Goal: Task Accomplishment & Management: Use online tool/utility

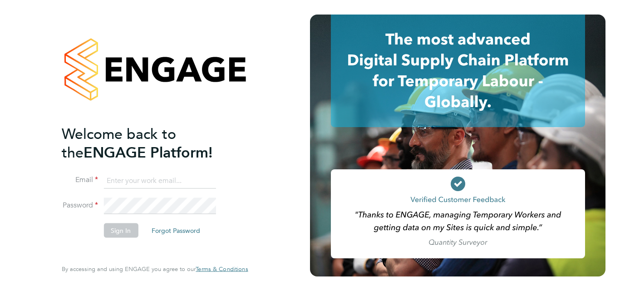
type input "nicola.wilson@linearrecruitment.co.uk"
click at [121, 231] on button "Sign In" at bounding box center [120, 230] width 34 height 15
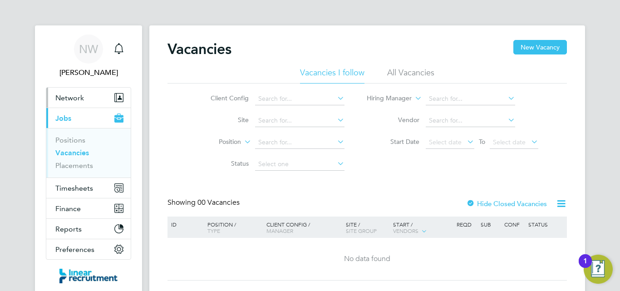
click at [54, 98] on button "Network" at bounding box center [88, 98] width 84 height 20
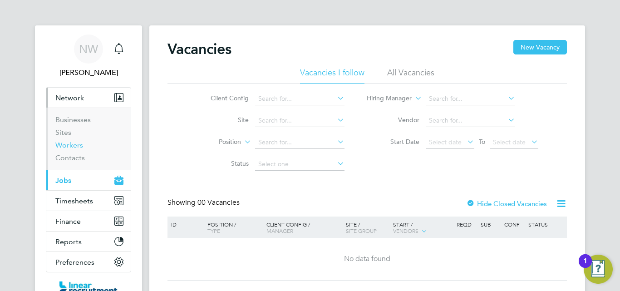
click at [76, 143] on link "Workers" at bounding box center [69, 145] width 28 height 9
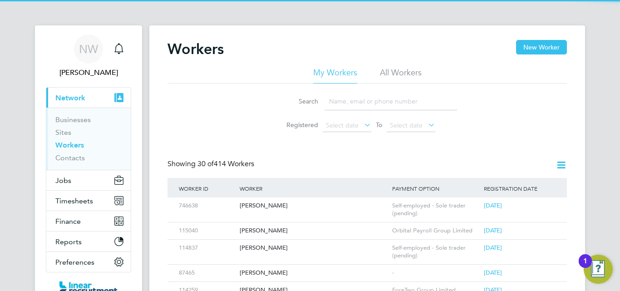
click at [335, 97] on input at bounding box center [390, 102] width 132 height 18
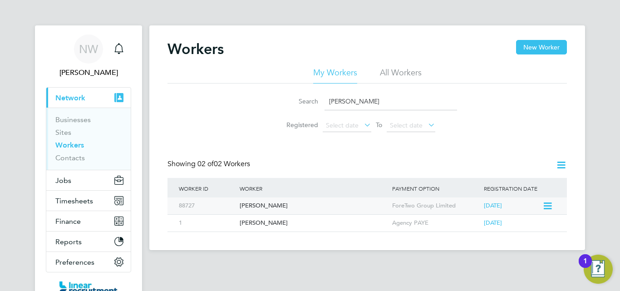
click at [286, 203] on div "Shane Henderson" at bounding box center [313, 205] width 152 height 17
drag, startPoint x: 356, startPoint y: 103, endPoint x: 272, endPoint y: 95, distance: 84.3
click at [272, 95] on li "Search shane" at bounding box center [367, 101] width 202 height 27
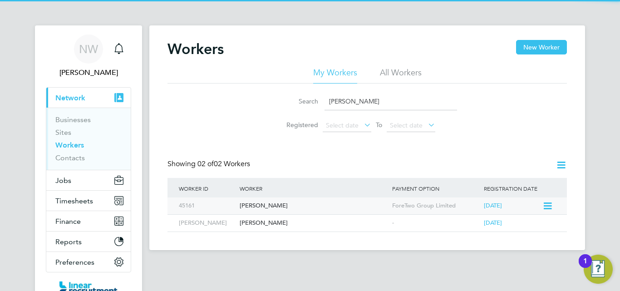
click at [260, 205] on div "George Horne" at bounding box center [313, 205] width 152 height 17
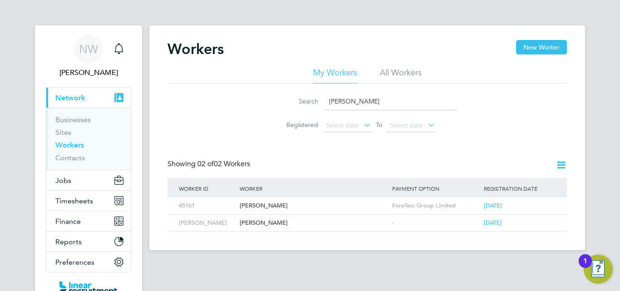
drag, startPoint x: 358, startPoint y: 101, endPoint x: 280, endPoint y: 88, distance: 79.5
click at [280, 88] on li "Search georg" at bounding box center [367, 101] width 202 height 27
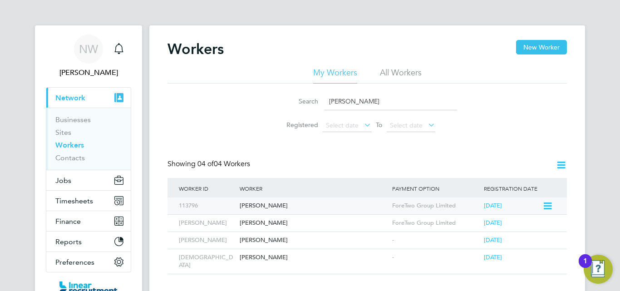
click at [268, 203] on div "Adam Rook" at bounding box center [313, 205] width 152 height 17
drag, startPoint x: 356, startPoint y: 104, endPoint x: 270, endPoint y: 83, distance: 88.7
click at [270, 83] on div "My Workers All Workers Search adam Registered Select date To Select date" at bounding box center [366, 101] width 399 height 69
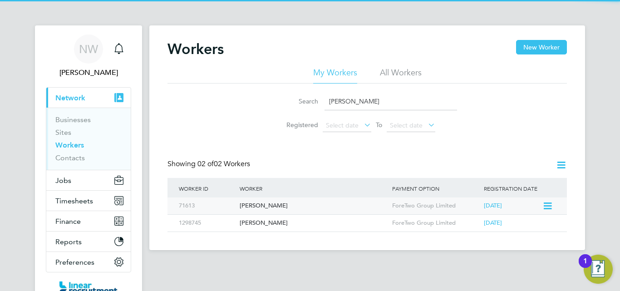
type input "shaun"
click at [256, 203] on div "[PERSON_NAME]" at bounding box center [313, 205] width 152 height 17
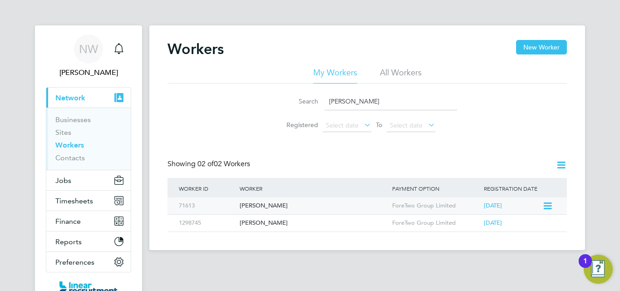
click at [288, 203] on div "[PERSON_NAME]" at bounding box center [313, 205] width 152 height 17
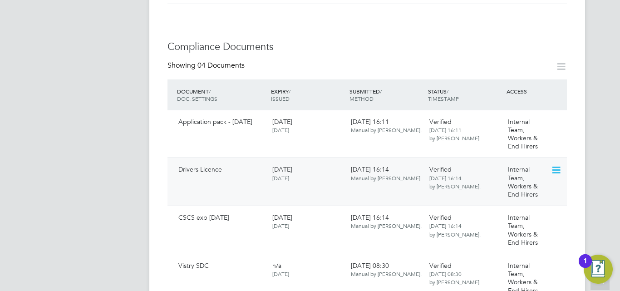
scroll to position [499, 0]
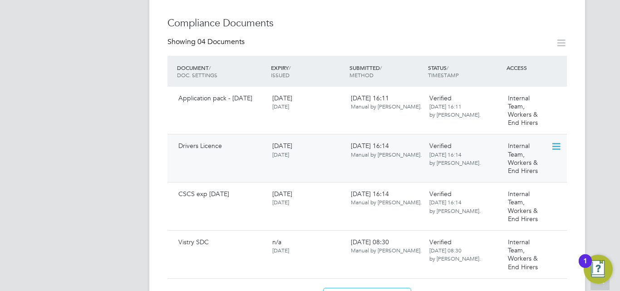
click at [559, 141] on icon at bounding box center [555, 146] width 9 height 11
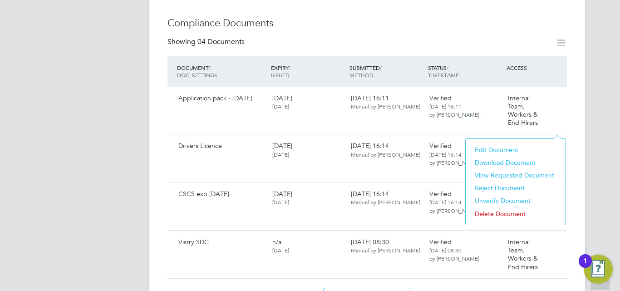
click at [509, 161] on li "Download Document" at bounding box center [515, 162] width 91 height 13
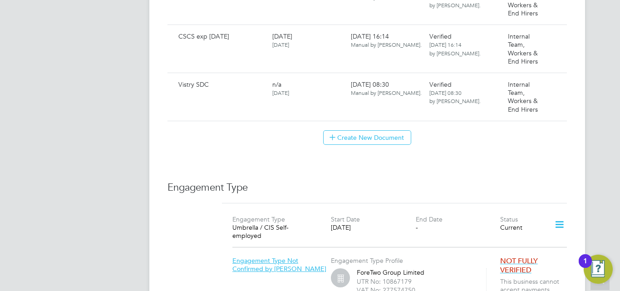
scroll to position [635, 0]
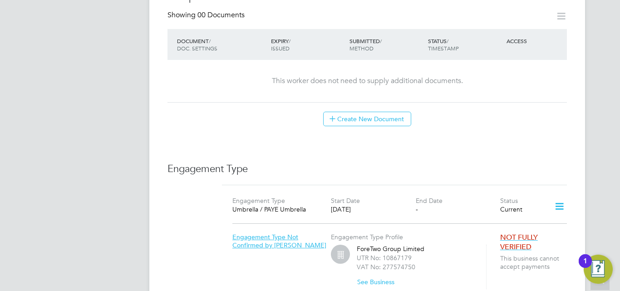
scroll to position [499, 0]
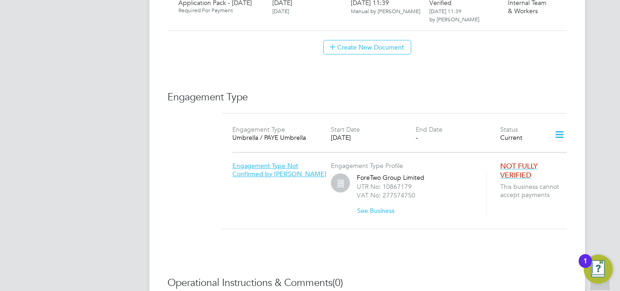
scroll to position [635, 0]
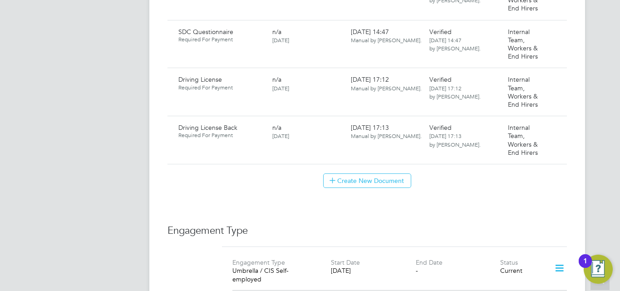
scroll to position [605, 0]
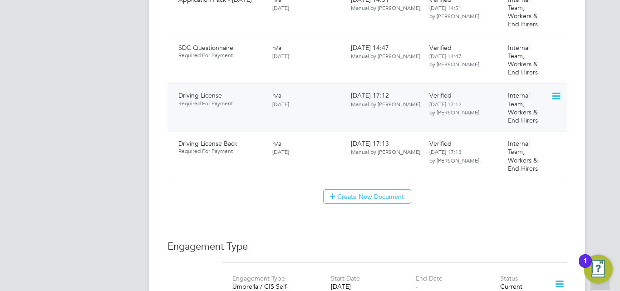
click at [560, 91] on icon at bounding box center [555, 96] width 9 height 11
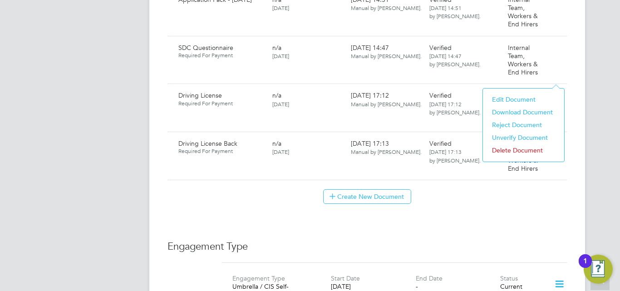
click at [531, 113] on li "Download Document" at bounding box center [523, 112] width 72 height 13
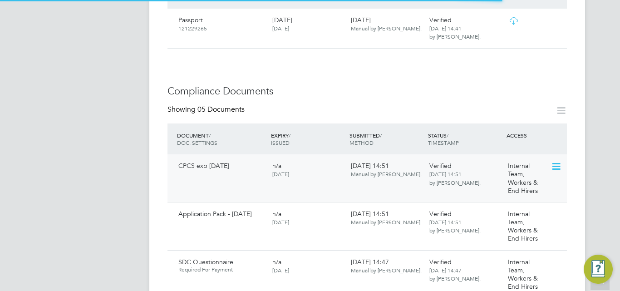
scroll to position [544, 0]
